Goal: Find specific page/section: Find specific page/section

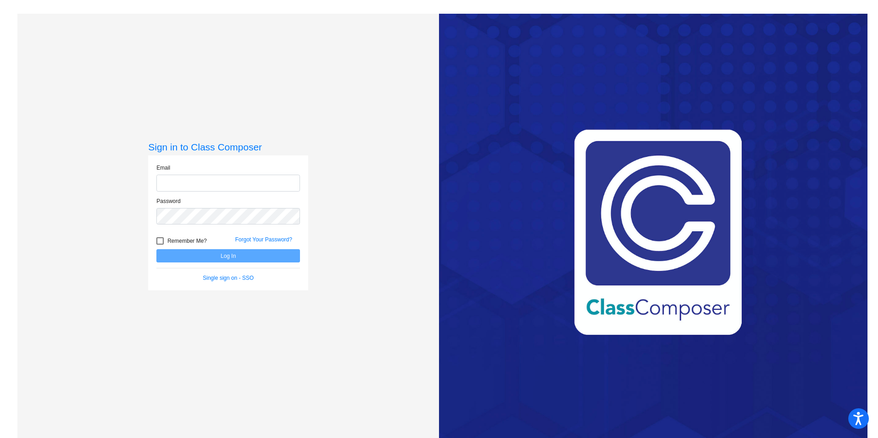
type input "[EMAIL_ADDRESS][DOMAIN_NAME]"
click at [223, 252] on button "Log In" at bounding box center [228, 255] width 144 height 13
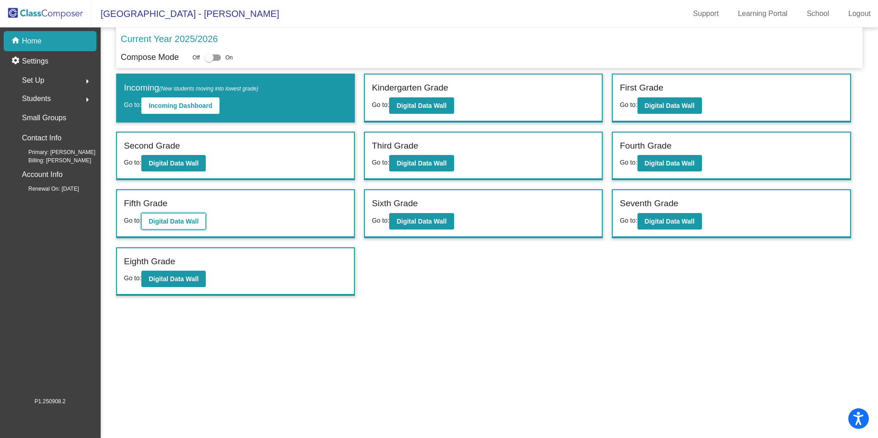
click at [168, 224] on b "Digital Data Wall" at bounding box center [174, 221] width 50 height 7
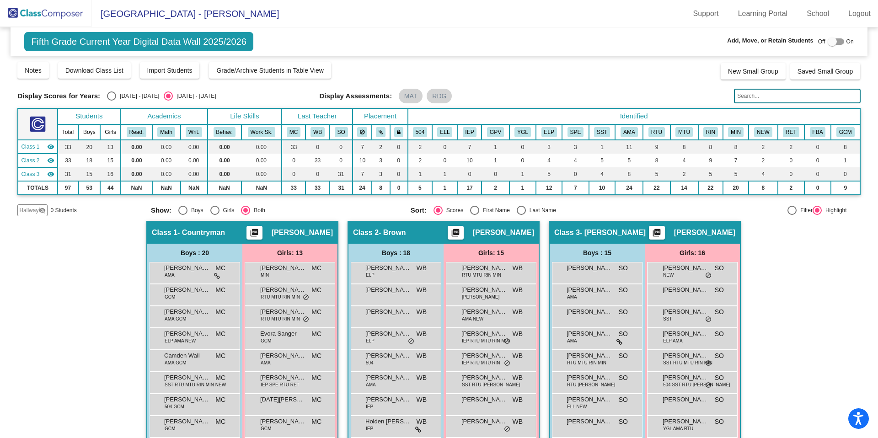
click at [518, 210] on div "Select an option" at bounding box center [521, 210] width 9 height 9
click at [521, 215] on input "Last Name" at bounding box center [521, 215] width 0 height 0
radio input "true"
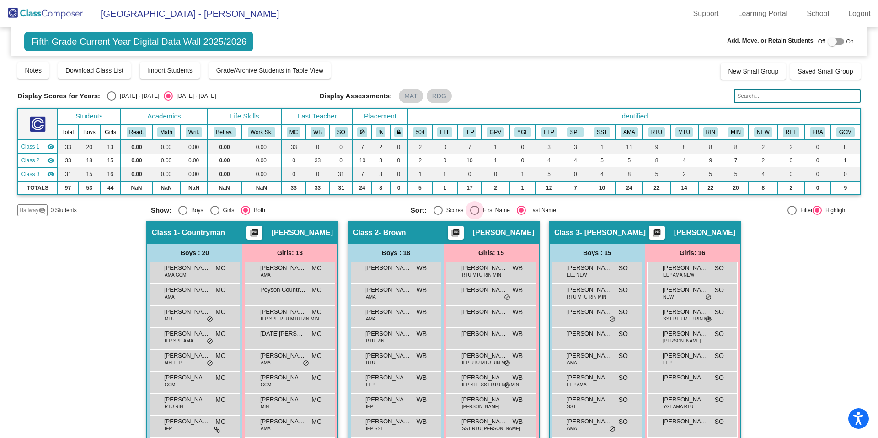
click at [470, 211] on div "Select an option" at bounding box center [474, 210] width 9 height 9
click at [474, 215] on input "First Name" at bounding box center [474, 215] width 0 height 0
radio input "true"
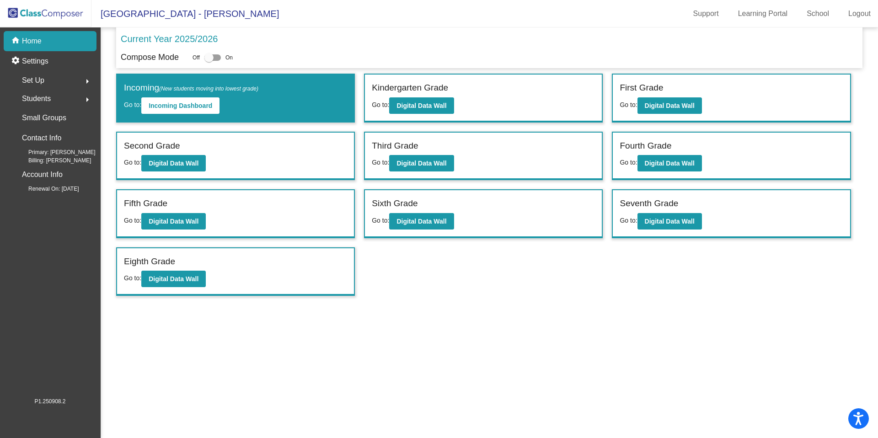
click at [422, 212] on div "Sixth Grade" at bounding box center [483, 205] width 223 height 16
click at [425, 223] on b "Digital Data Wall" at bounding box center [421, 221] width 50 height 7
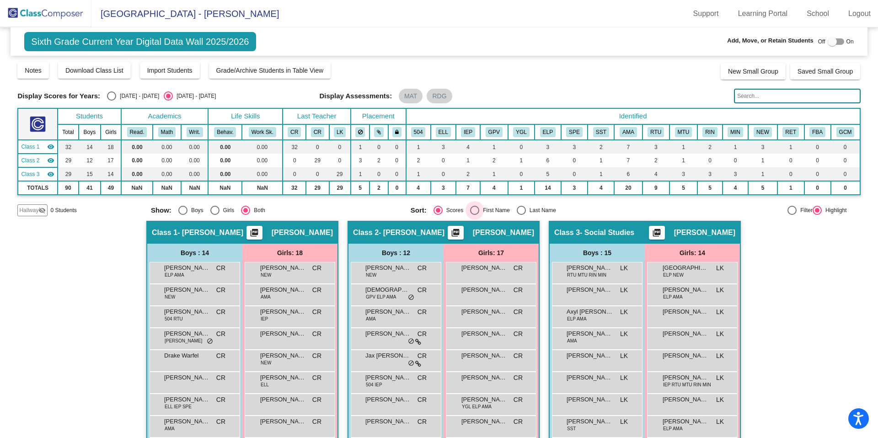
click at [475, 210] on div "Select an option" at bounding box center [475, 210] width 0 height 0
click at [474, 215] on input "First Name" at bounding box center [474, 215] width 0 height 0
radio input "true"
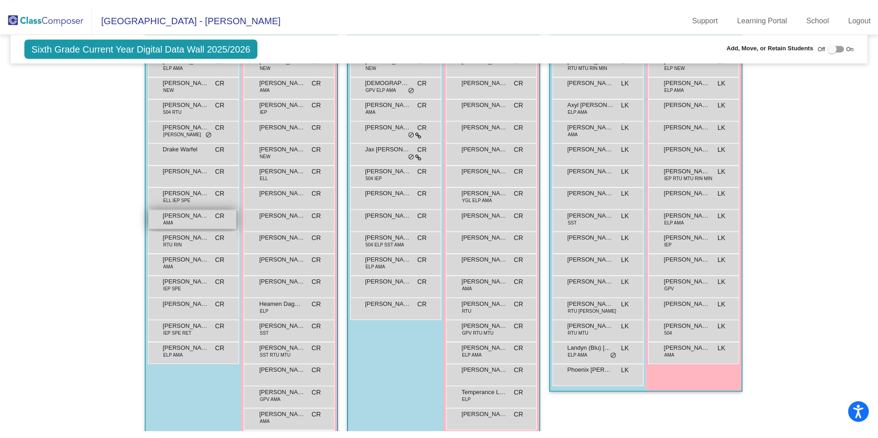
scroll to position [214, 0]
